Goal: Task Accomplishment & Management: Manage account settings

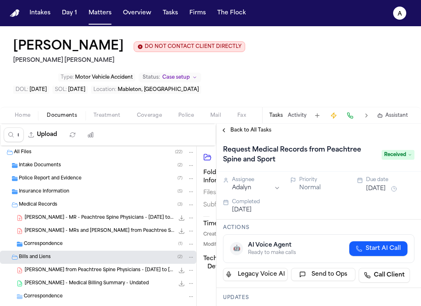
scroll to position [162, 0]
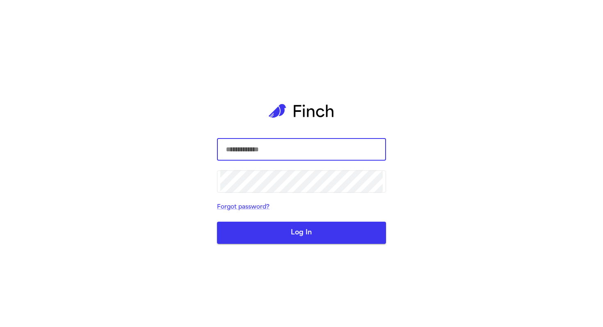
type input "**********"
click at [284, 229] on button "Log In" at bounding box center [301, 233] width 169 height 22
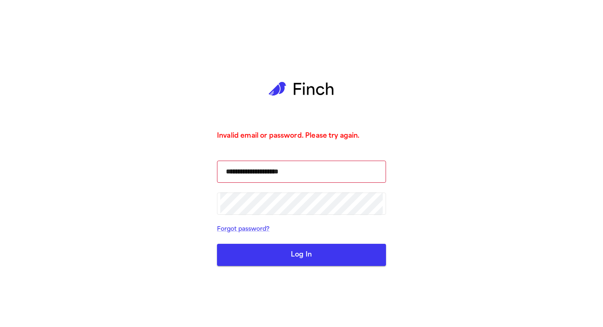
click at [282, 261] on button "Log In" at bounding box center [301, 255] width 169 height 22
click at [278, 264] on button "Log In" at bounding box center [301, 255] width 169 height 22
click at [12, 101] on div "**********" at bounding box center [301, 163] width 603 height 327
click at [295, 255] on button "Log In" at bounding box center [301, 255] width 169 height 22
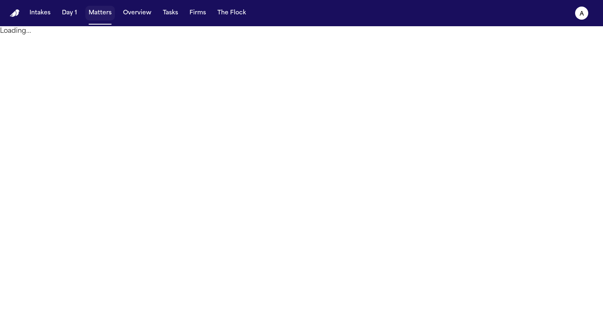
click at [101, 11] on button "Matters" at bounding box center [100, 13] width 30 height 15
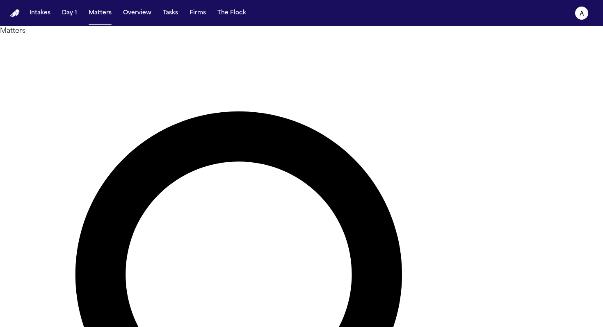
drag, startPoint x: 281, startPoint y: 50, endPoint x: 189, endPoint y: 43, distance: 92.1
paste input "**"
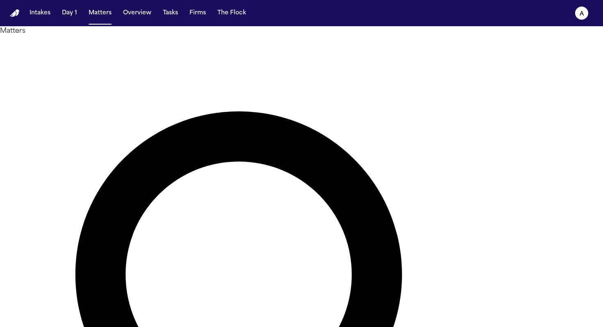
type input "******"
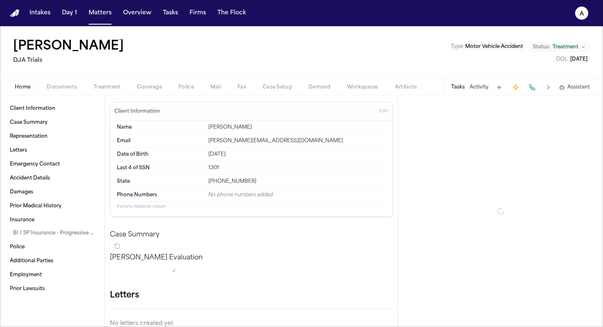
click at [458, 86] on button "Tasks" at bounding box center [458, 87] width 14 height 7
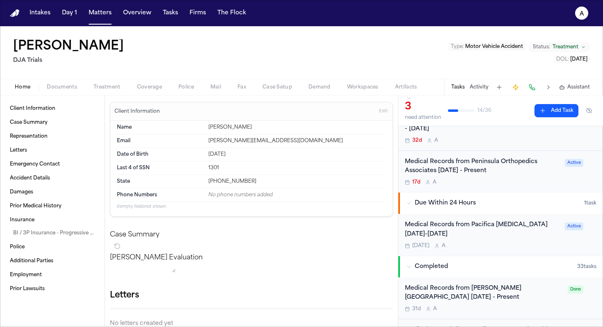
scroll to position [39, 0]
click at [510, 239] on div "Medical Records from Pacifica [MEDICAL_DATA] [DATE]-[DATE]" at bounding box center [482, 229] width 155 height 19
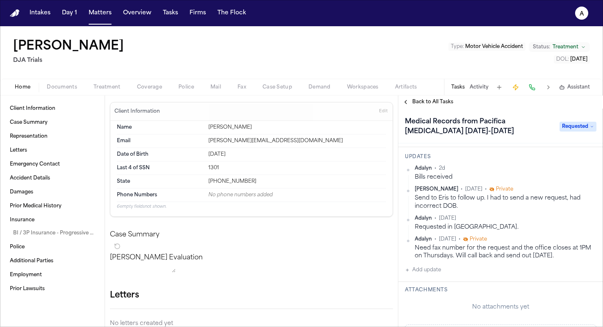
scroll to position [93, 0]
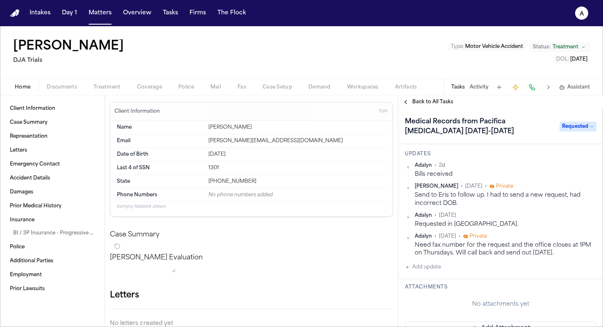
click at [433, 267] on button "Add update" at bounding box center [423, 267] width 36 height 10
click at [421, 292] on button "Private" at bounding box center [421, 293] width 7 height 7
click at [426, 278] on textarea "Add your update" at bounding box center [505, 274] width 175 height 16
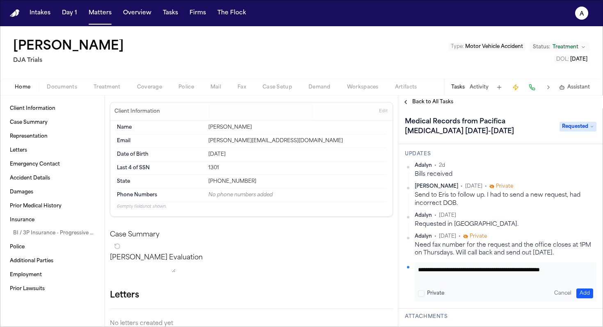
type textarea "**********"
click at [582, 294] on button "Add" at bounding box center [584, 294] width 17 height 10
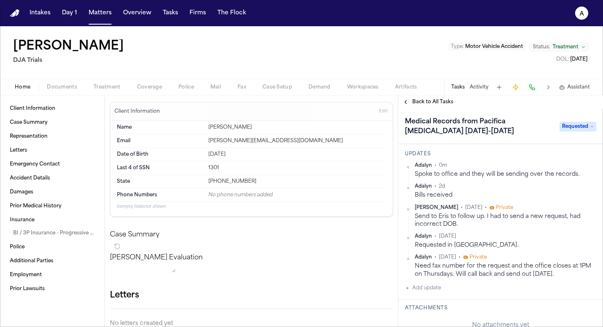
click at [580, 126] on span "Requested" at bounding box center [577, 127] width 37 height 10
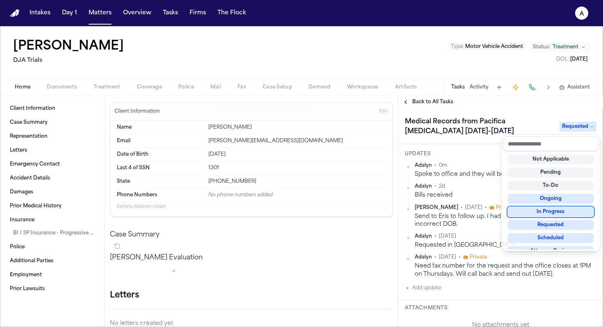
scroll to position [128, 0]
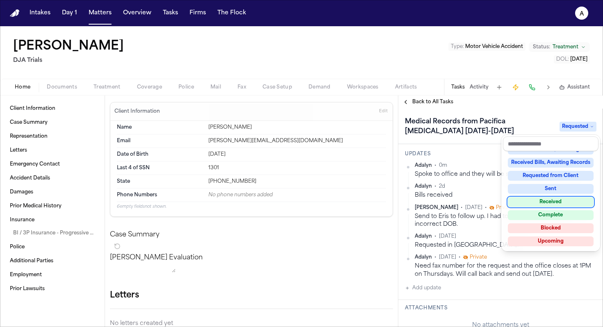
click at [563, 205] on div "Received" at bounding box center [551, 202] width 86 height 10
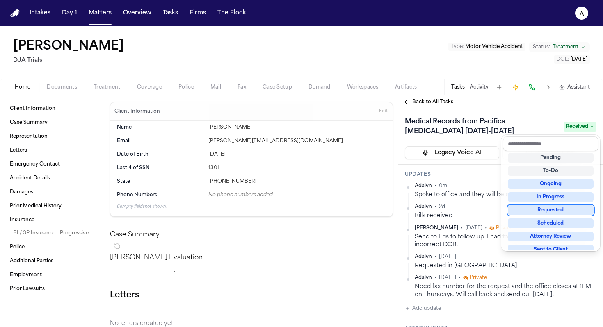
scroll to position [114, 0]
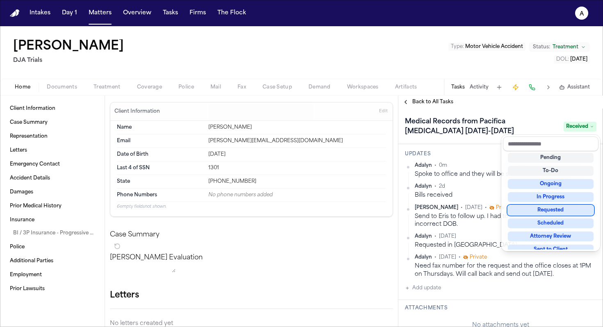
click at [71, 85] on div "[PERSON_NAME] DJA Trials Type : Motor Vehicle Accident Status: Treatment DOL : …" at bounding box center [301, 176] width 603 height 301
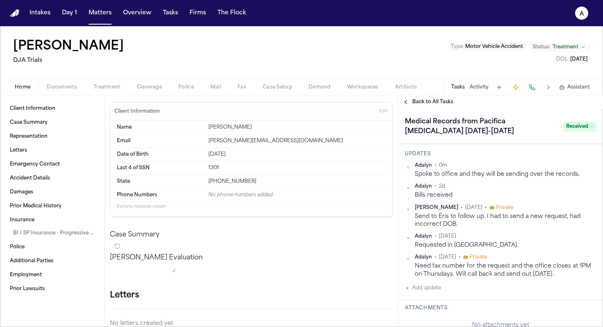
click at [71, 90] on span "Documents" at bounding box center [62, 87] width 30 height 7
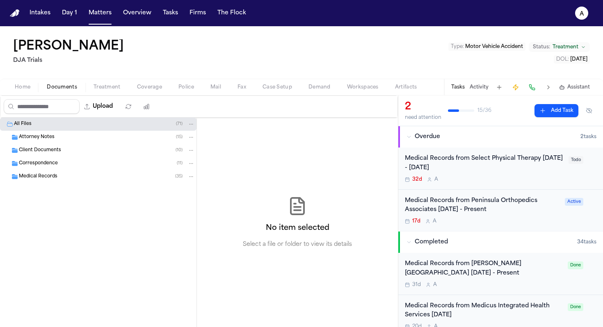
click at [56, 179] on span "Medical Records" at bounding box center [38, 176] width 39 height 7
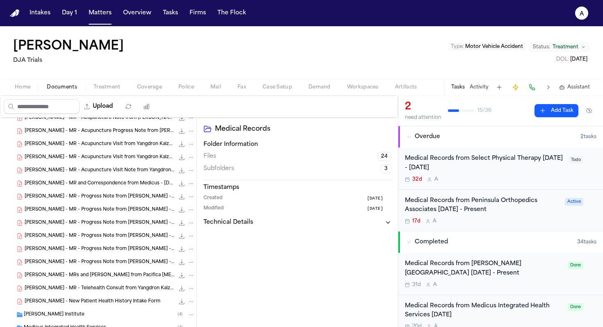
scroll to position [229, 0]
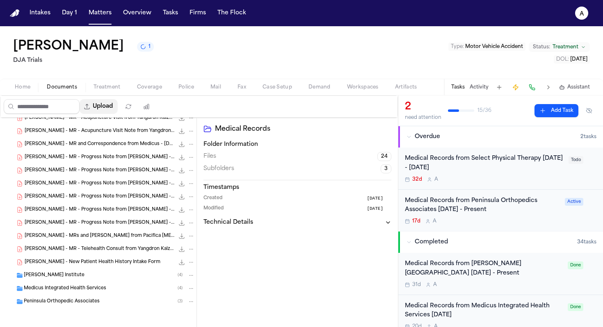
click at [108, 111] on button "Upload" at bounding box center [99, 106] width 38 height 15
select select "**********"
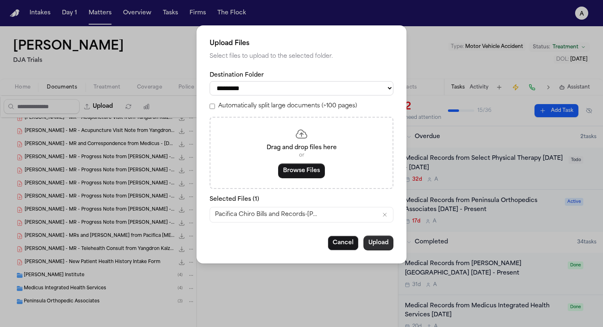
click at [374, 246] on button "Upload" at bounding box center [378, 243] width 30 height 15
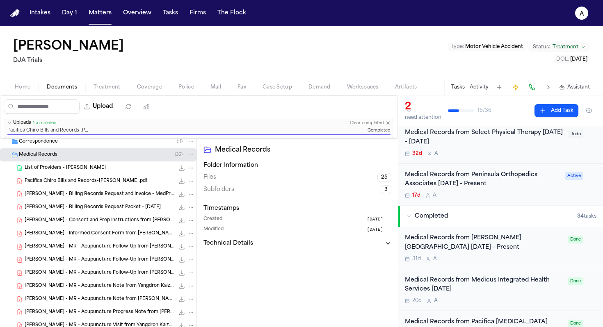
scroll to position [56, 0]
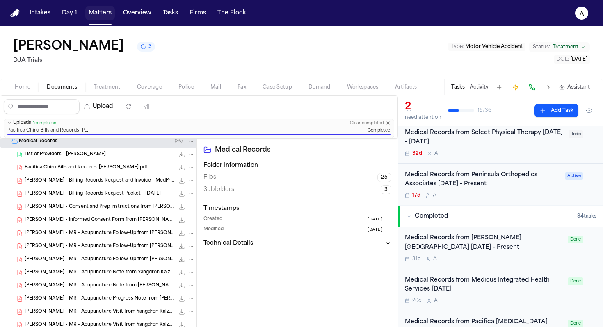
click at [104, 10] on button "Matters" at bounding box center [100, 13] width 30 height 15
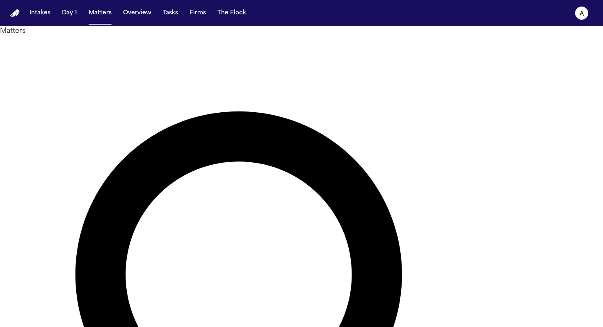
drag, startPoint x: 299, startPoint y: 46, endPoint x: 185, endPoint y: 42, distance: 114.1
drag, startPoint x: 309, startPoint y: 48, endPoint x: 179, endPoint y: 39, distance: 129.9
type input "******"
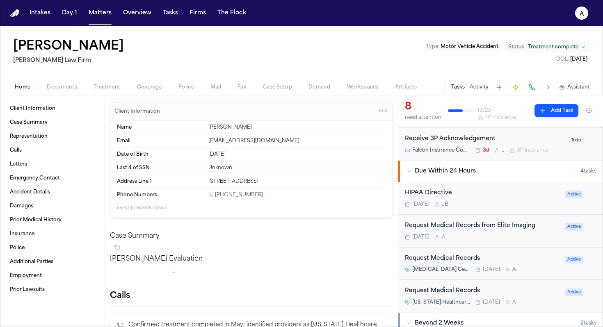
scroll to position [123, 0]
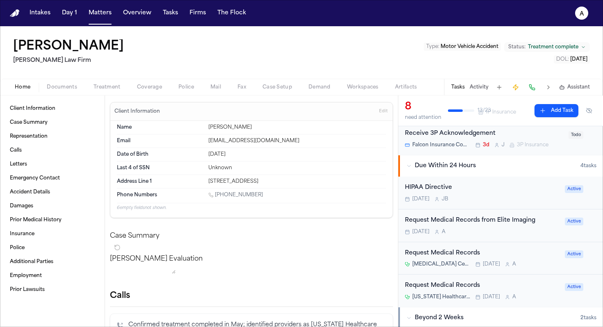
click at [497, 230] on div "[DATE] A" at bounding box center [482, 232] width 155 height 7
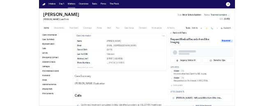
scroll to position [39, 0]
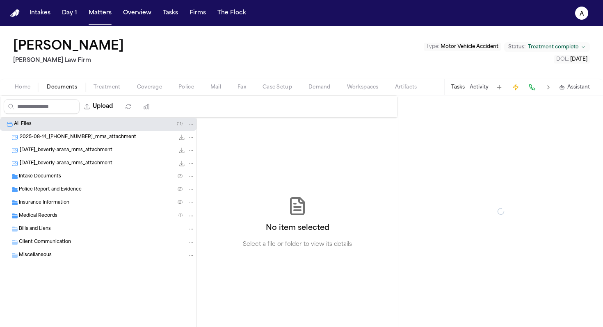
click at [66, 89] on span "Documents" at bounding box center [62, 87] width 30 height 7
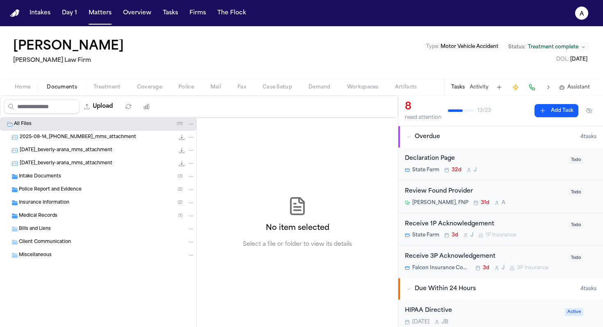
click at [54, 215] on span "Medical Records" at bounding box center [38, 216] width 39 height 7
